Goal: Task Accomplishment & Management: Manage account settings

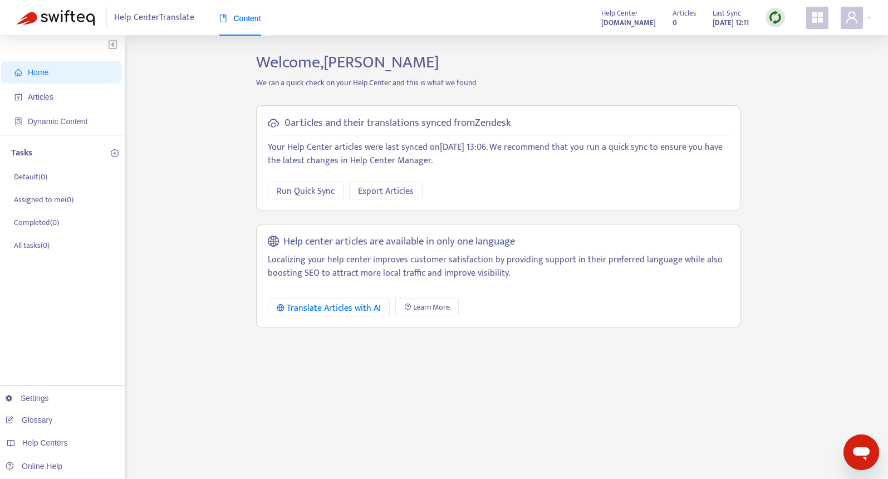
drag, startPoint x: 636, startPoint y: 362, endPoint x: 427, endPoint y: 459, distance: 230.8
click at [427, 459] on div "Welcome, [PERSON_NAME] We ran a quick check on your Help Center and this is wha…" at bounding box center [498, 378] width 501 height 652
click at [43, 416] on link "Glossary" at bounding box center [29, 420] width 47 height 9
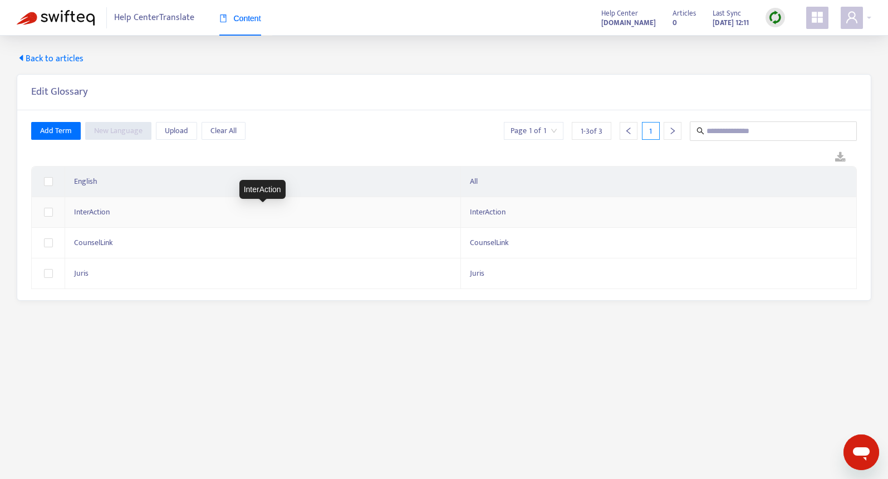
click at [172, 207] on div "InterAction" at bounding box center [263, 212] width 378 height 12
click at [234, 353] on main "Back to articles Edit Glossary Add Term New Language Upload Clear All Page 1 of…" at bounding box center [444, 275] width 888 height 479
click at [364, 167] on th "English" at bounding box center [263, 182] width 396 height 31
click at [64, 57] on span "Back to articles" at bounding box center [50, 58] width 67 height 13
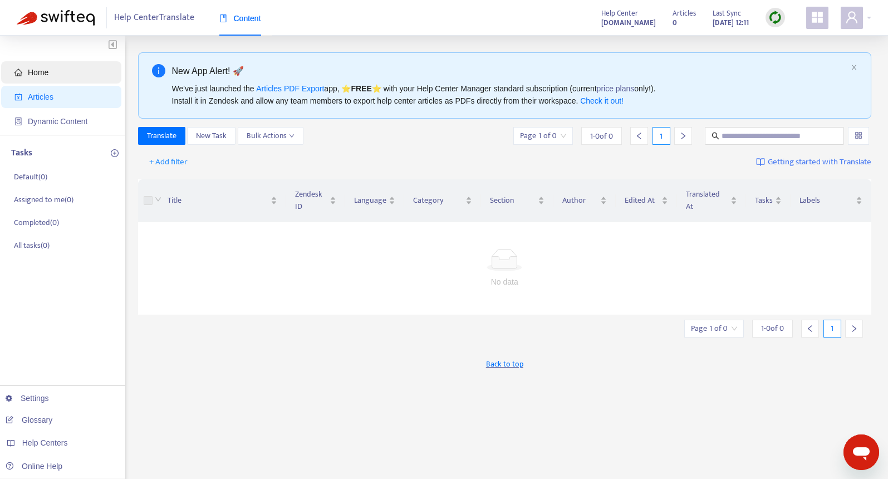
click at [46, 70] on span "Home" at bounding box center [38, 72] width 21 height 9
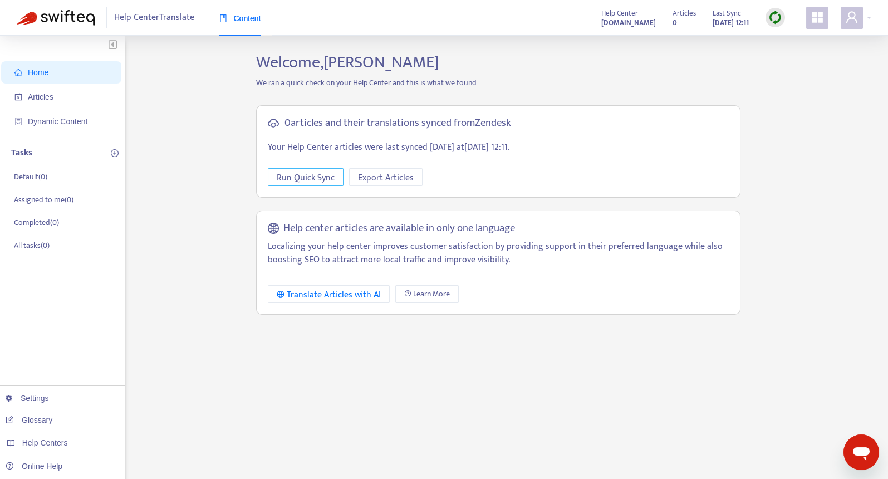
click at [321, 174] on span "Run Quick Sync" at bounding box center [306, 178] width 58 height 14
click at [414, 292] on span "Learn More" at bounding box center [431, 294] width 37 height 12
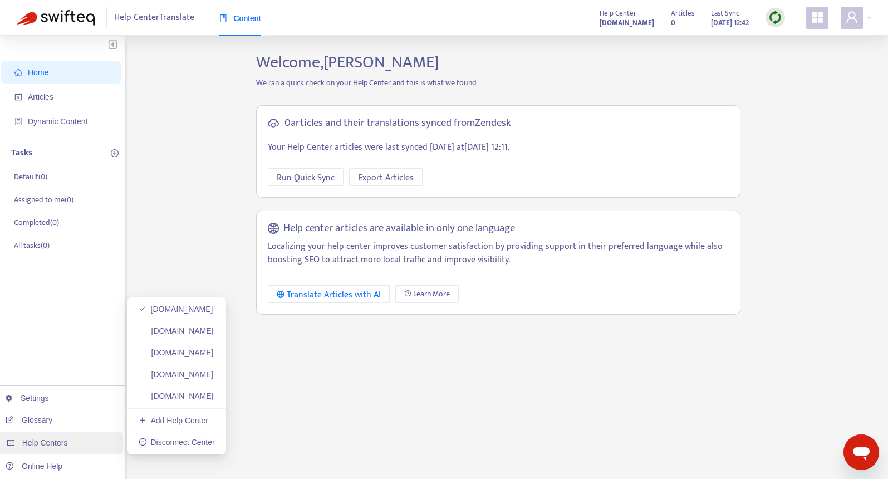
click at [68, 440] on div "Help Centers" at bounding box center [60, 443] width 126 height 22
click at [199, 330] on link "[DOMAIN_NAME]" at bounding box center [176, 330] width 75 height 9
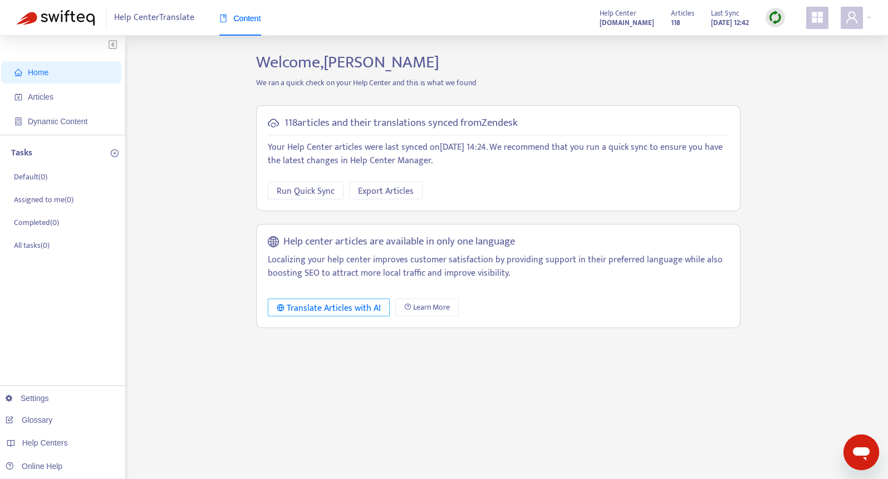
click at [343, 309] on div "Translate Articles with AI" at bounding box center [329, 308] width 104 height 14
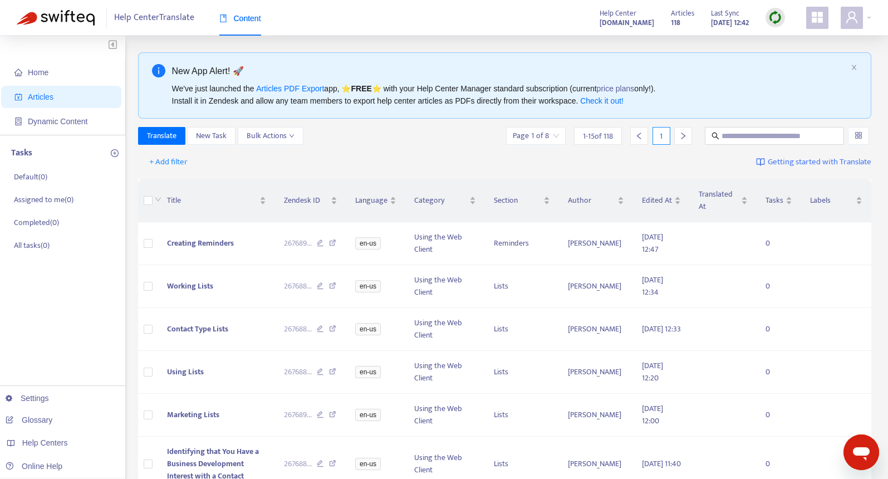
click at [851, 164] on span "Getting started with Translate" at bounding box center [820, 162] width 104 height 13
click at [37, 76] on span "Home" at bounding box center [38, 72] width 21 height 9
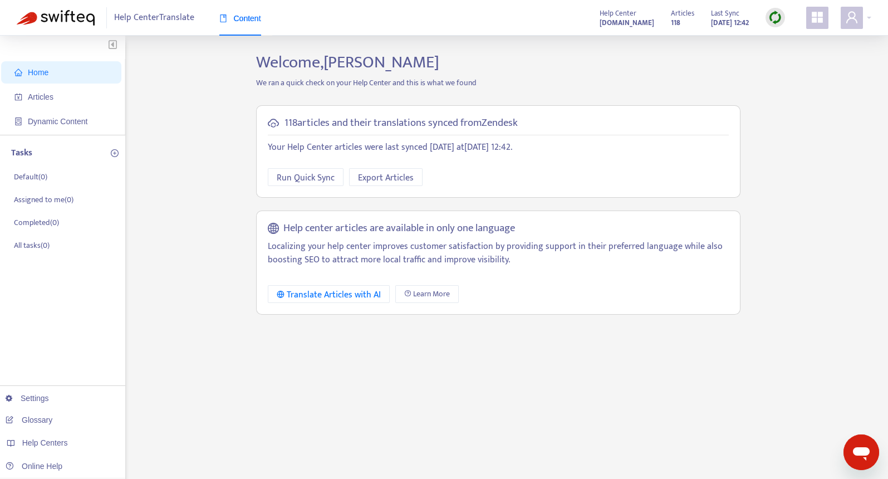
click at [435, 234] on h5 "Help center articles are available in only one language" at bounding box center [400, 228] width 232 height 13
click at [36, 399] on link "Settings" at bounding box center [27, 398] width 43 height 9
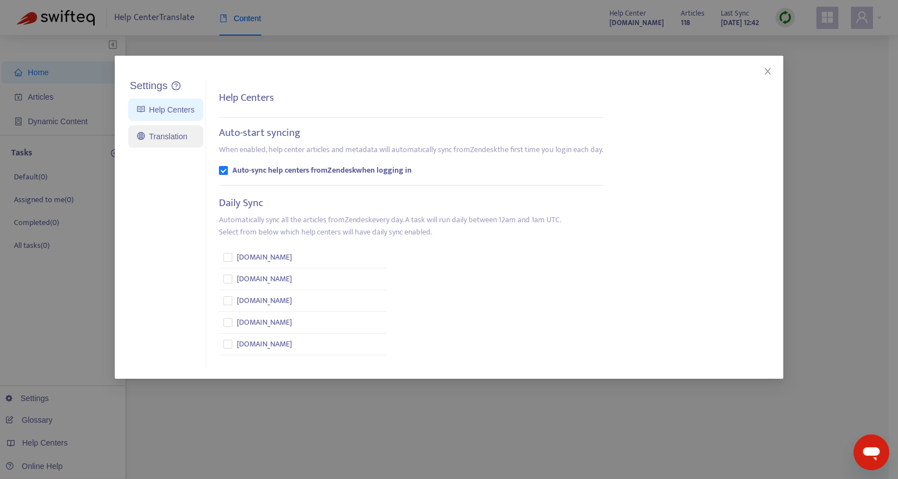
click at [174, 139] on link "Translation" at bounding box center [162, 136] width 50 height 9
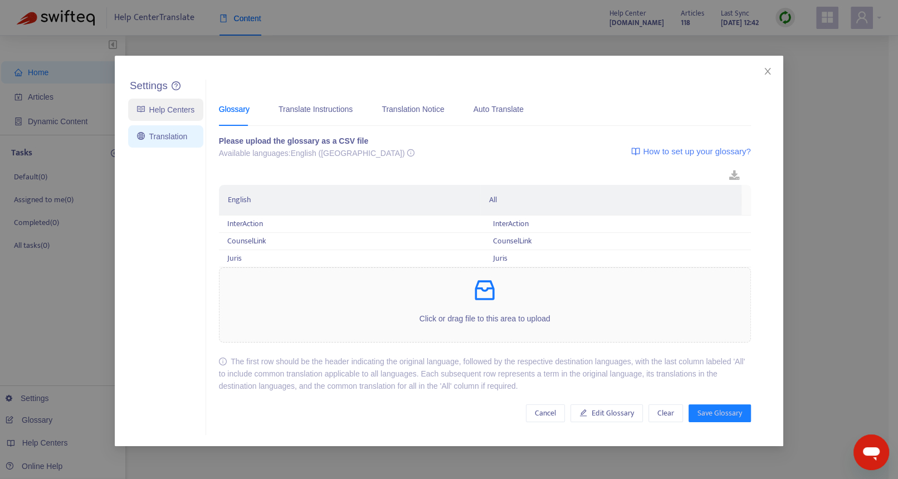
click at [188, 108] on link "Help Centers" at bounding box center [165, 109] width 57 height 9
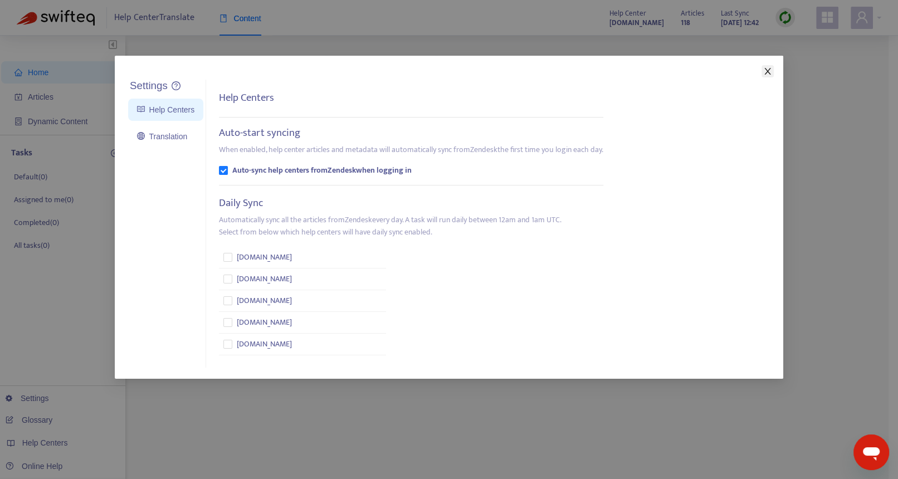
click at [768, 69] on icon "close" at bounding box center [767, 71] width 9 height 9
